Goal: Task Accomplishment & Management: Use online tool/utility

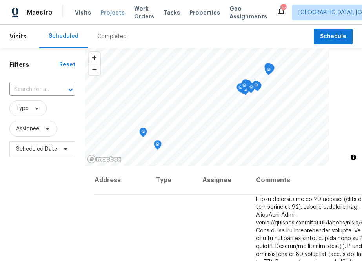
click at [106, 11] on span "Projects" at bounding box center [113, 13] width 24 height 8
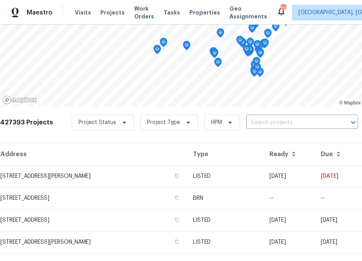
scroll to position [69, 0]
click at [265, 122] on input "text" at bounding box center [292, 122] width 90 height 12
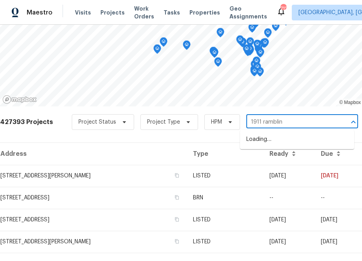
type input "1911 rambling"
click at [311, 136] on li "[STREET_ADDRESS][PERSON_NAME]" at bounding box center [297, 139] width 114 height 13
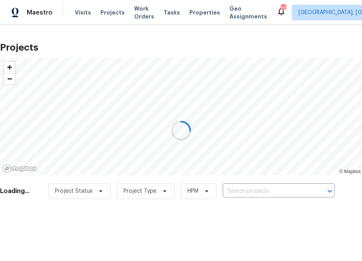
type input "[STREET_ADDRESS][PERSON_NAME]"
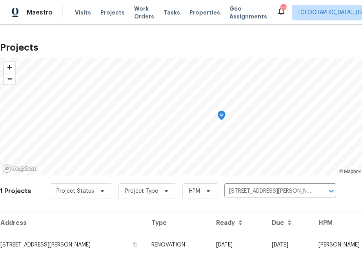
scroll to position [20, 0]
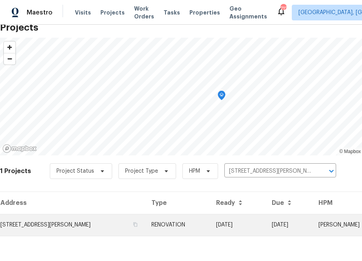
click at [60, 225] on td "[STREET_ADDRESS][PERSON_NAME]" at bounding box center [72, 225] width 145 height 22
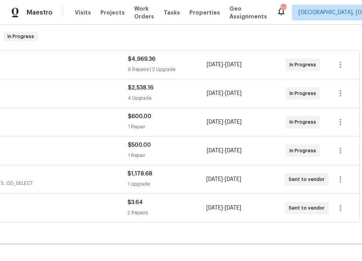
scroll to position [125, 0]
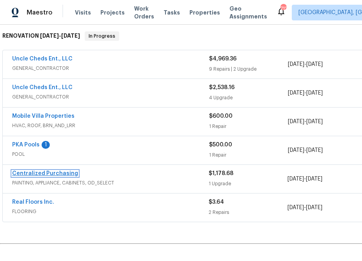
click at [47, 171] on link "Centralized Purchasing" at bounding box center [45, 173] width 66 height 5
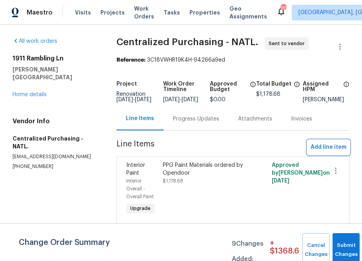
click at [329, 149] on span "Add line item" at bounding box center [329, 148] width 36 height 10
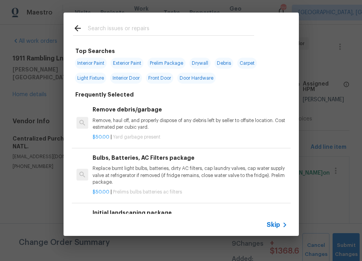
click at [269, 224] on span "Skip" at bounding box center [273, 225] width 13 height 8
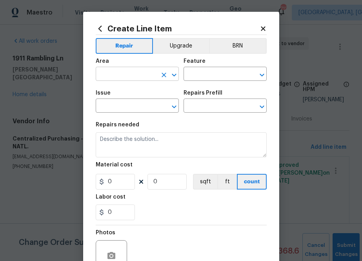
click at [146, 72] on input "text" at bounding box center [126, 75] width 61 height 12
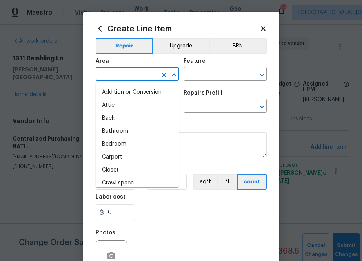
click at [97, 27] on icon at bounding box center [100, 28] width 9 height 9
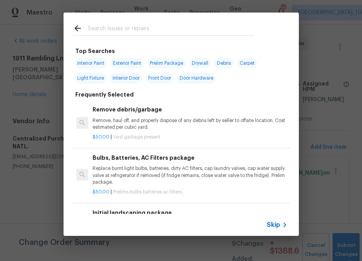
click at [116, 28] on input "text" at bounding box center [171, 30] width 166 height 12
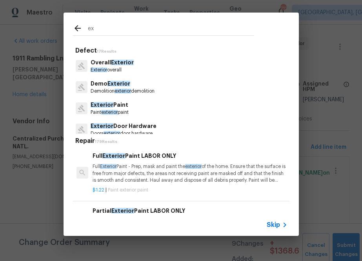
type input "e"
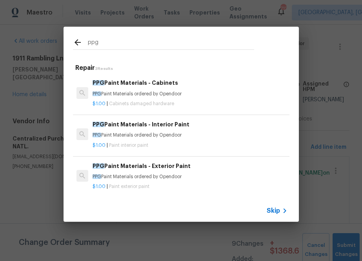
type input "ppg"
click at [142, 165] on h6 "PPG Paint Materials - Exterior Paint" at bounding box center [190, 166] width 195 height 9
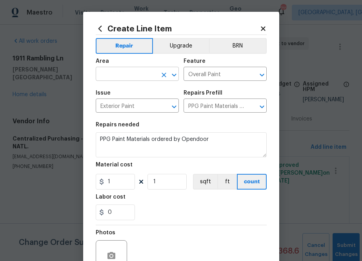
click at [140, 76] on input "text" at bounding box center [126, 75] width 61 height 12
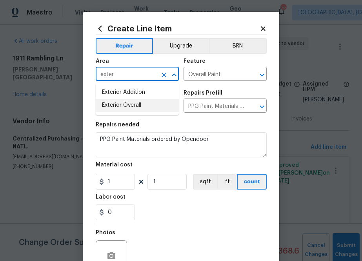
click at [122, 104] on li "Exterior Overall" at bounding box center [137, 105] width 83 height 13
type input "Exterior Overall"
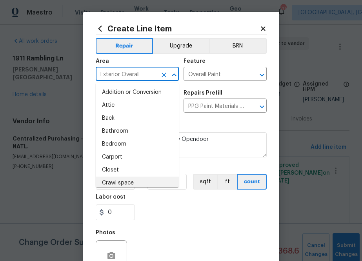
click at [172, 216] on div "0" at bounding box center [181, 213] width 171 height 16
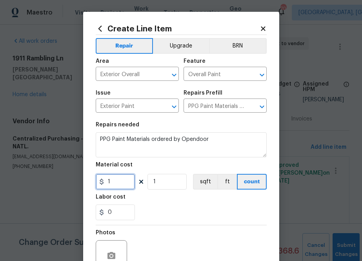
click at [120, 181] on input "1" at bounding box center [115, 182] width 39 height 16
paste input "682.5"
type input "682.5"
click at [168, 203] on div "Labor cost" at bounding box center [181, 199] width 171 height 10
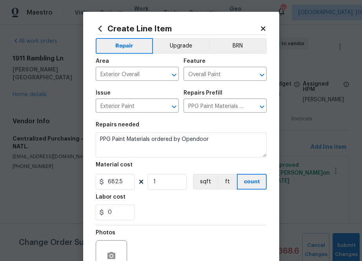
scroll to position [77, 0]
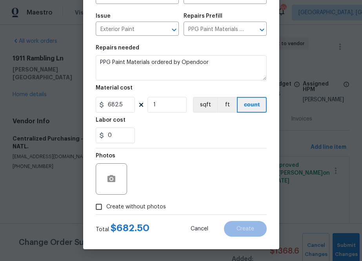
click at [147, 210] on span "Create without photos" at bounding box center [136, 207] width 60 height 8
click at [106, 210] on input "Create without photos" at bounding box center [98, 206] width 15 height 15
checkbox input "true"
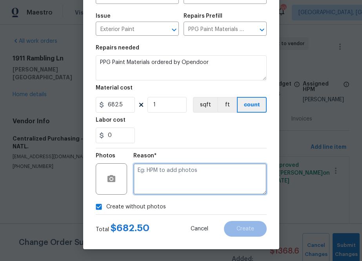
click at [160, 190] on textarea at bounding box center [199, 178] width 133 height 31
type textarea "na"
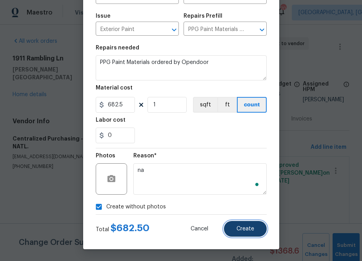
click at [238, 227] on span "Create" at bounding box center [246, 229] width 18 height 6
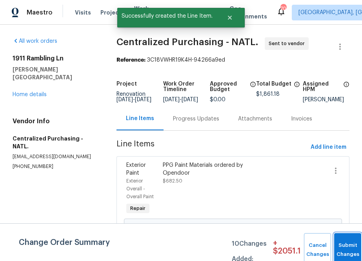
click at [343, 238] on button "Submit Changes" at bounding box center [348, 250] width 27 height 34
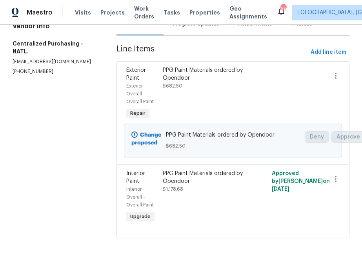
scroll to position [0, 0]
